Goal: Navigation & Orientation: Understand site structure

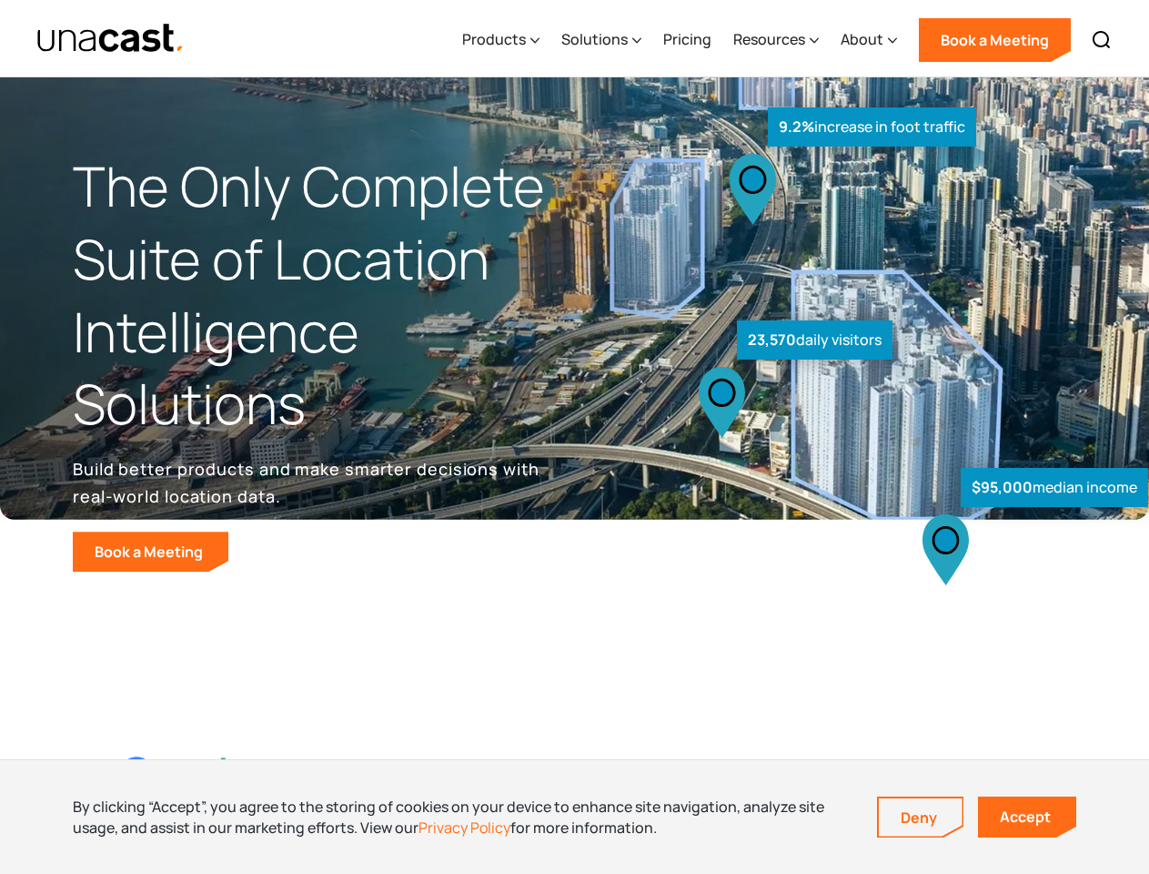
click at [575, 437] on div "$95,000 median income 23,570 daily visitors 9.2% increase in foot traffic" at bounding box center [856, 379] width 562 height 385
click at [789, 38] on div "Resources" at bounding box center [769, 39] width 72 height 22
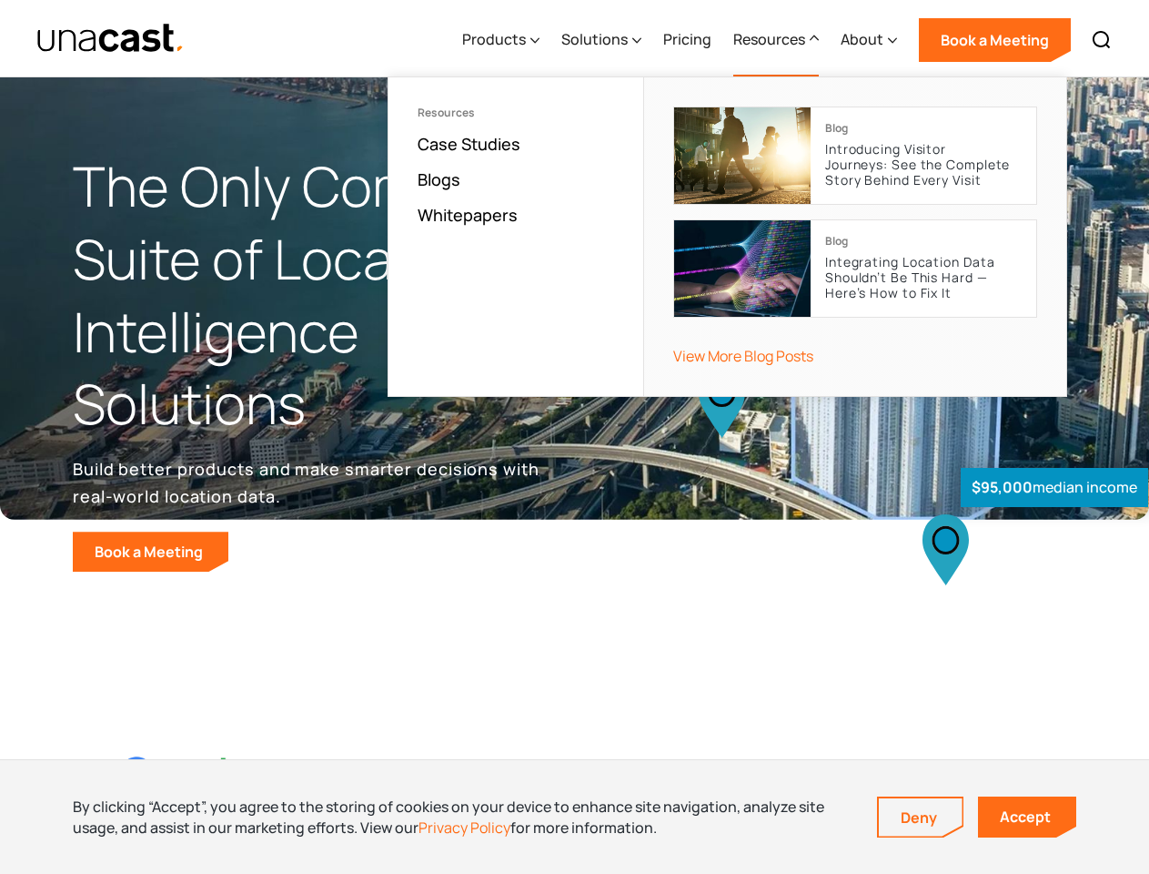
click at [505, 40] on div "Products" at bounding box center [494, 39] width 64 height 22
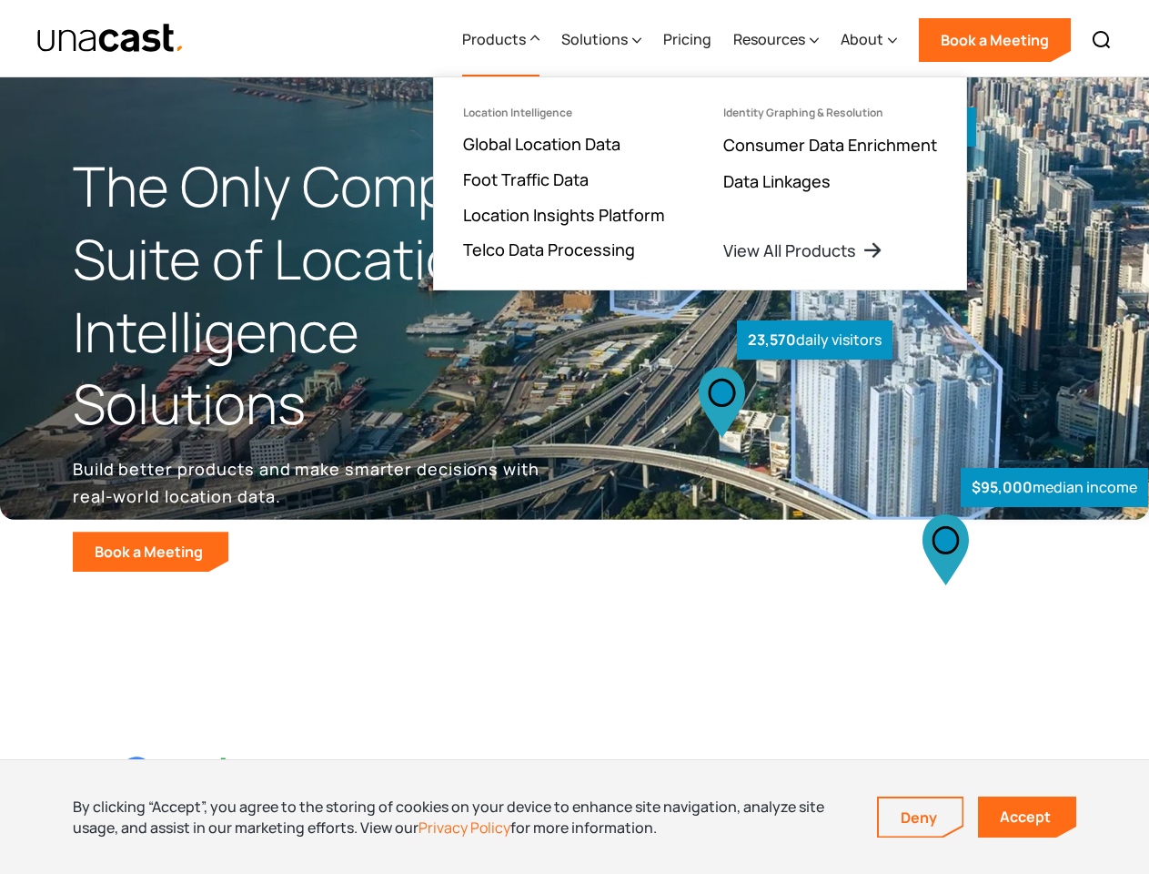
click at [603, 40] on div "Solutions" at bounding box center [594, 39] width 66 height 22
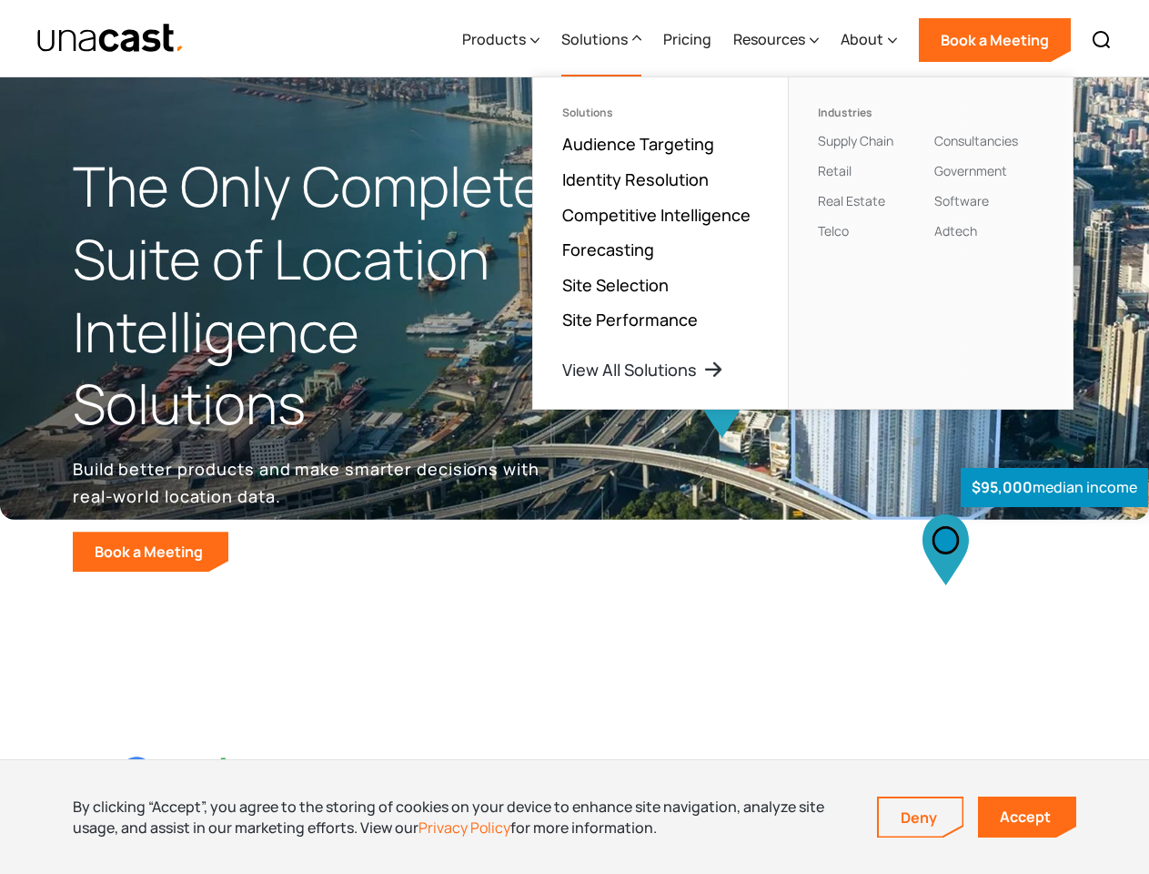
click at [777, 40] on div "Resources" at bounding box center [769, 39] width 72 height 22
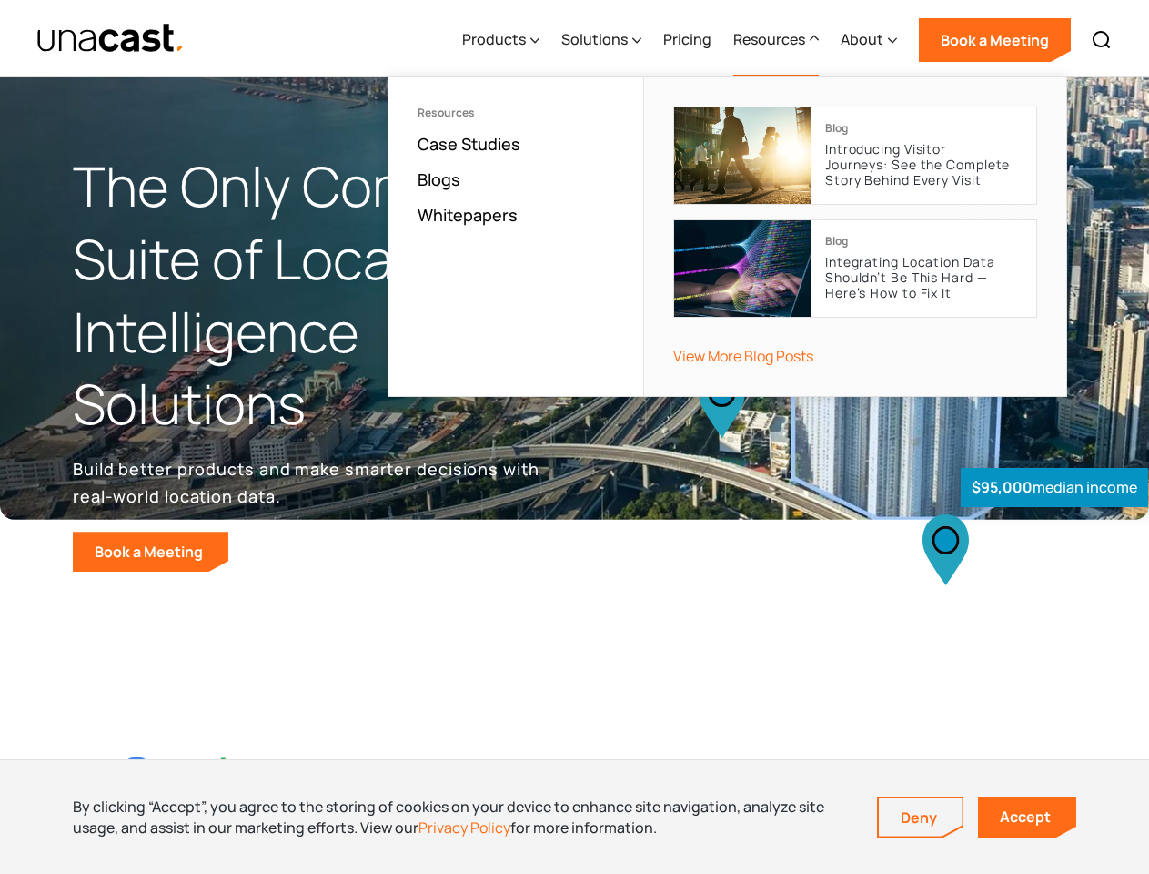
click at [870, 40] on div "About" at bounding box center [862, 39] width 43 height 22
click at [1102, 40] on img at bounding box center [1102, 40] width 22 height 22
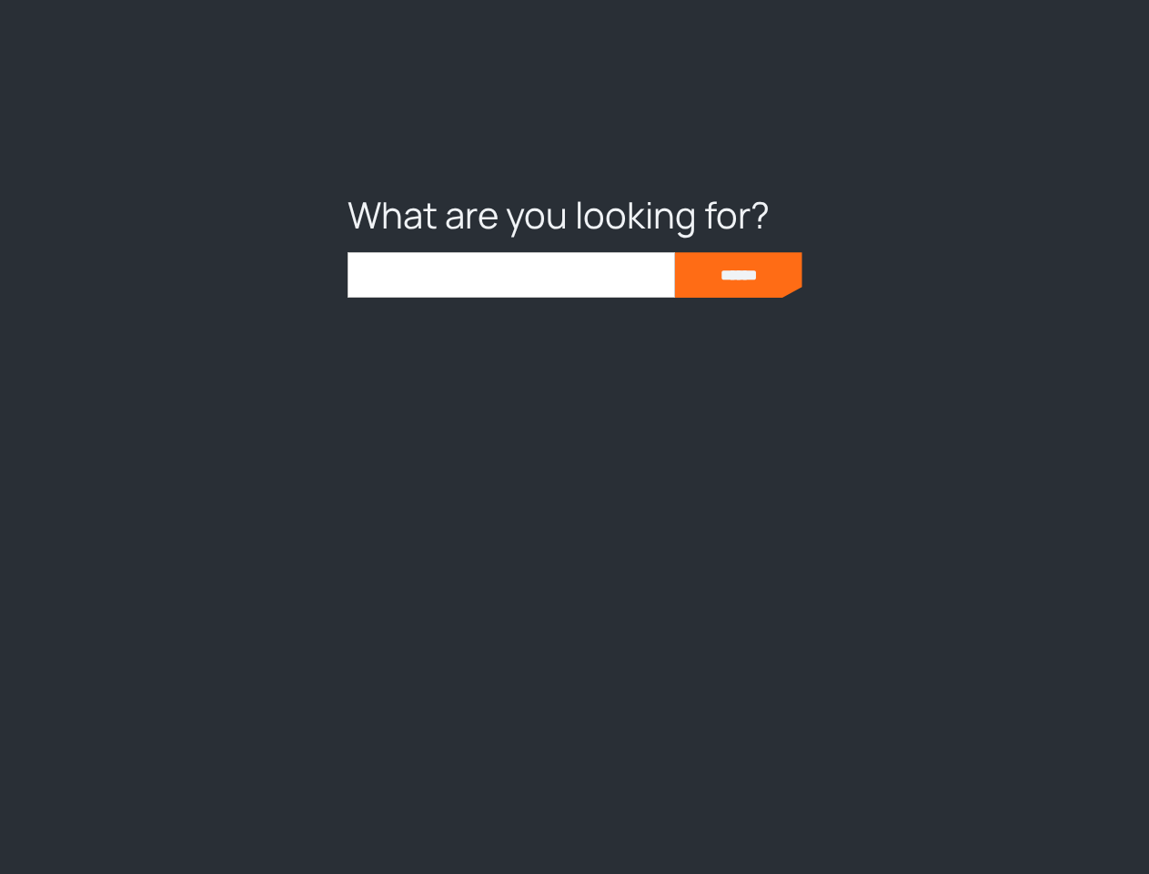
click at [574, 816] on div at bounding box center [574, 437] width 1149 height 874
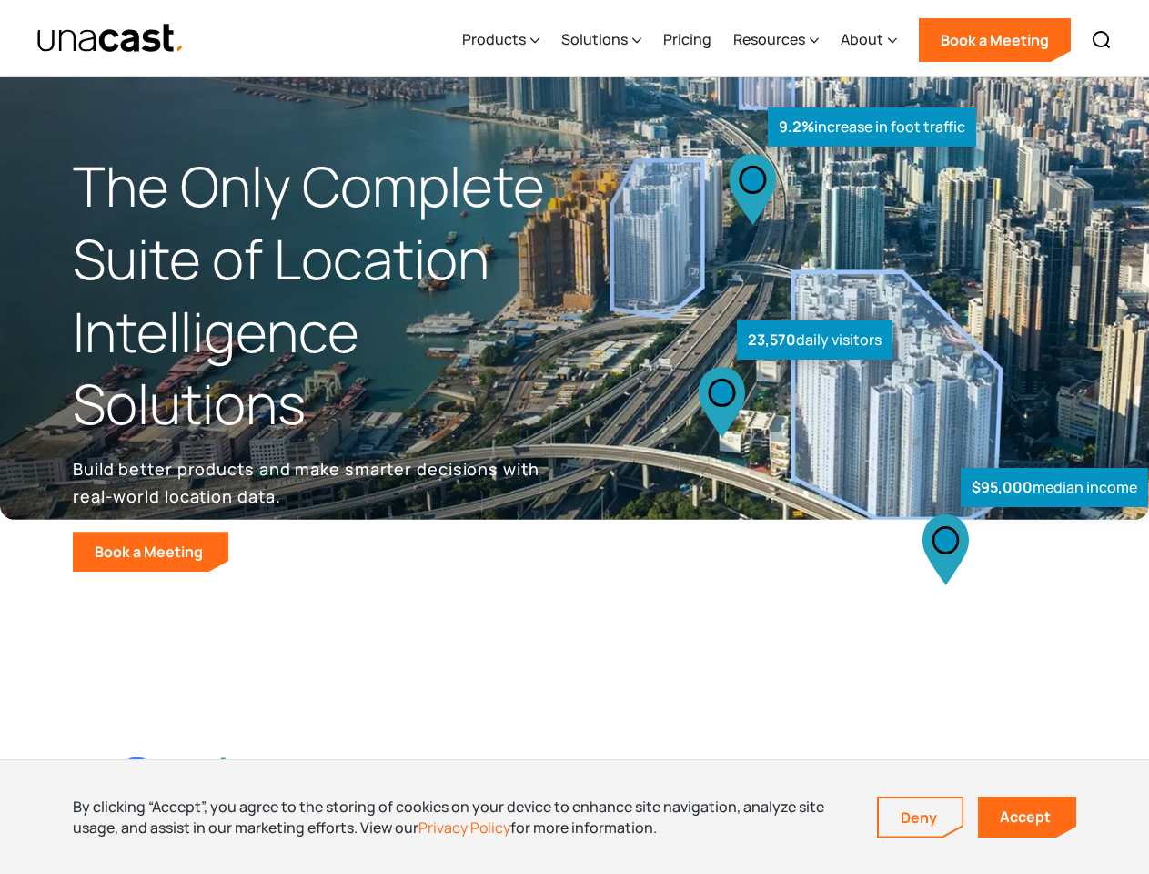
click at [921, 817] on link "Deny" at bounding box center [921, 817] width 84 height 38
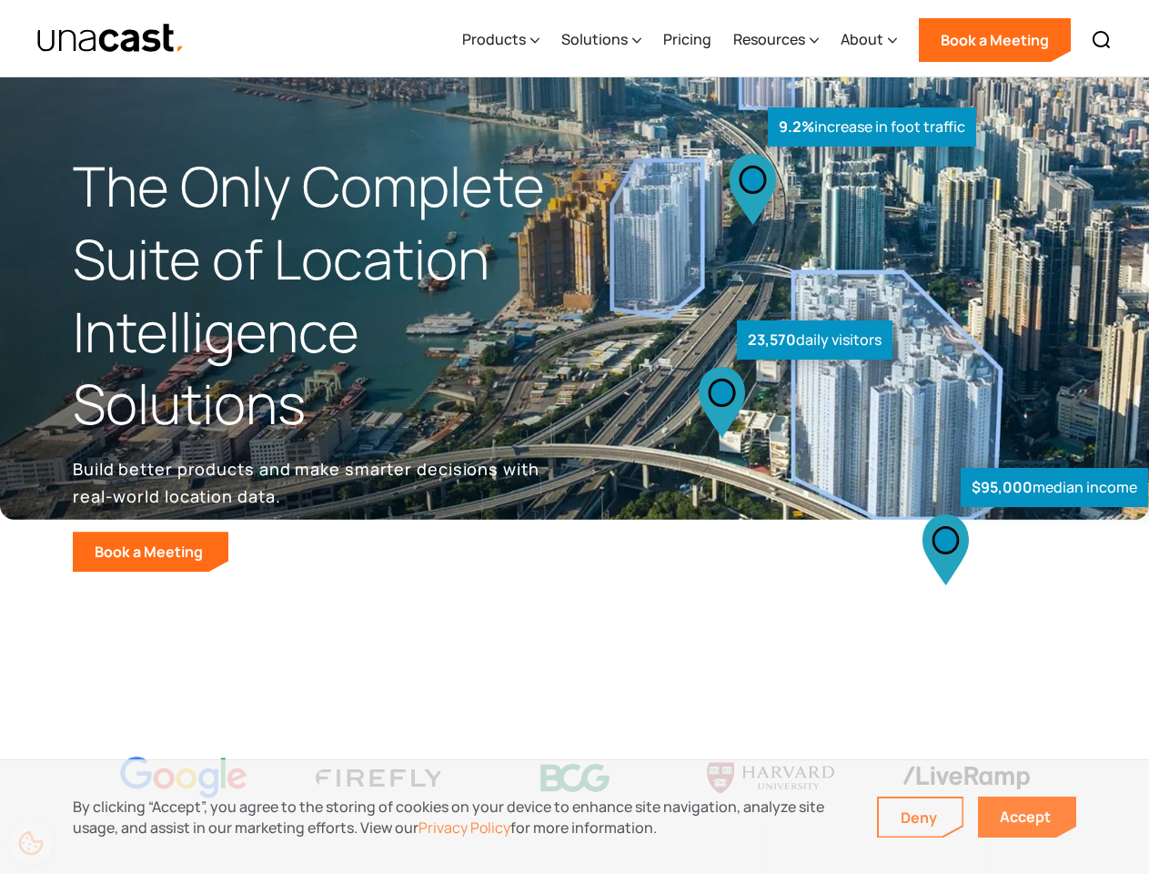
click at [1027, 816] on link "Accept" at bounding box center [1027, 816] width 98 height 41
